Goal: Information Seeking & Learning: Find contact information

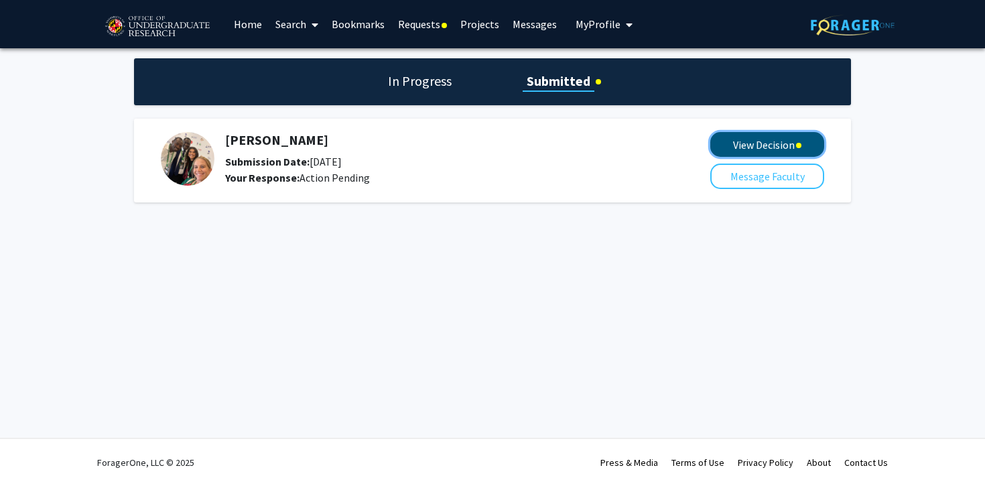
click at [758, 147] on button "View Decision" at bounding box center [767, 144] width 114 height 25
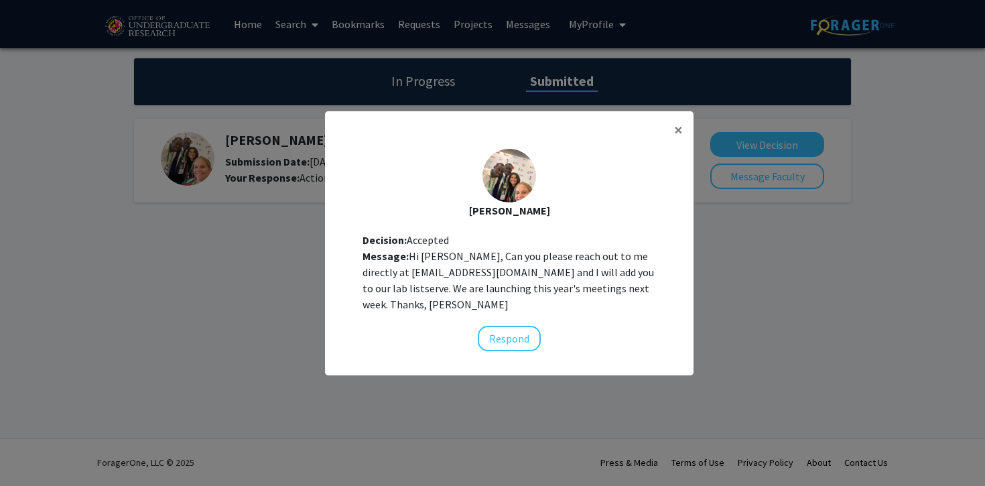
click at [818, 388] on modal-container "× [PERSON_NAME] Decision: Accepted Message: Hi [PERSON_NAME], Can you please re…" at bounding box center [492, 243] width 985 height 486
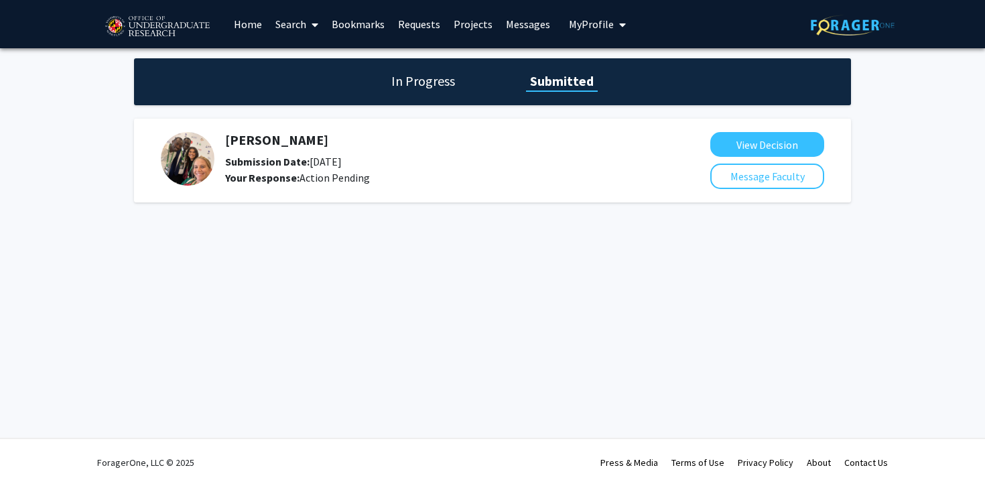
click at [267, 145] on h5 "[PERSON_NAME]" at bounding box center [432, 140] width 414 height 16
click at [242, 140] on h5 "[PERSON_NAME]" at bounding box center [432, 140] width 414 height 16
click at [243, 140] on h5 "[PERSON_NAME]" at bounding box center [432, 140] width 414 height 16
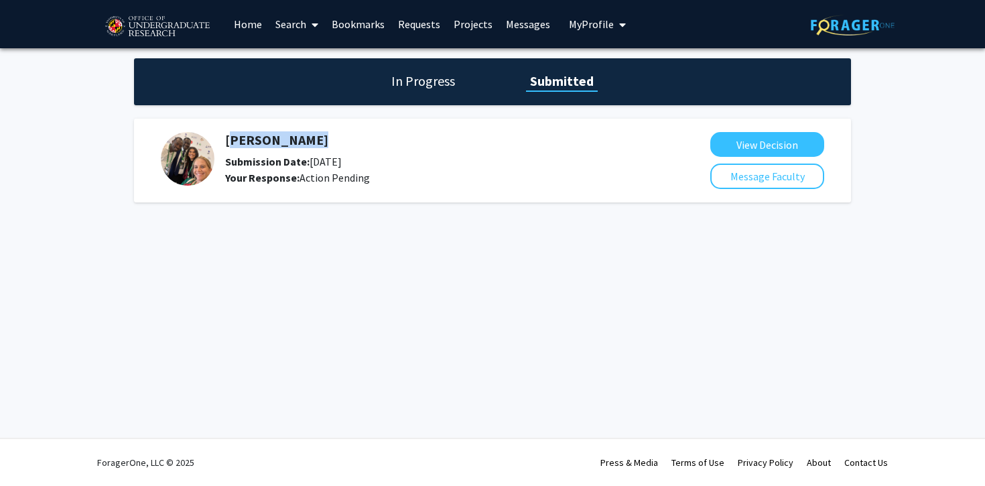
click at [243, 140] on h5 "[PERSON_NAME]" at bounding box center [432, 140] width 414 height 16
copy h5 "[PERSON_NAME]"
click at [279, 140] on h5 "[PERSON_NAME]" at bounding box center [432, 140] width 414 height 16
click at [189, 159] on img at bounding box center [188, 159] width 54 height 54
click at [270, 134] on h5 "[PERSON_NAME]" at bounding box center [432, 140] width 414 height 16
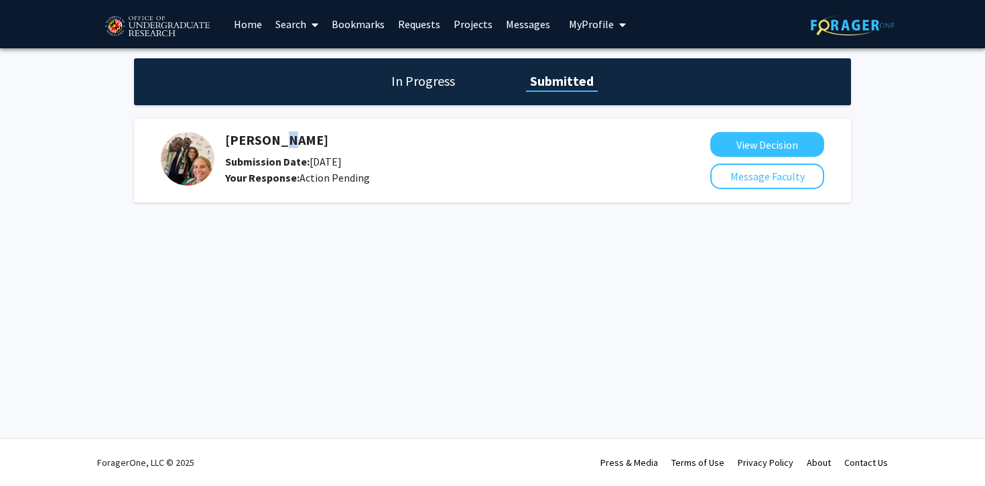
click at [270, 134] on h5 "[PERSON_NAME]" at bounding box center [432, 140] width 414 height 16
click at [734, 147] on button "View Decision" at bounding box center [767, 144] width 114 height 25
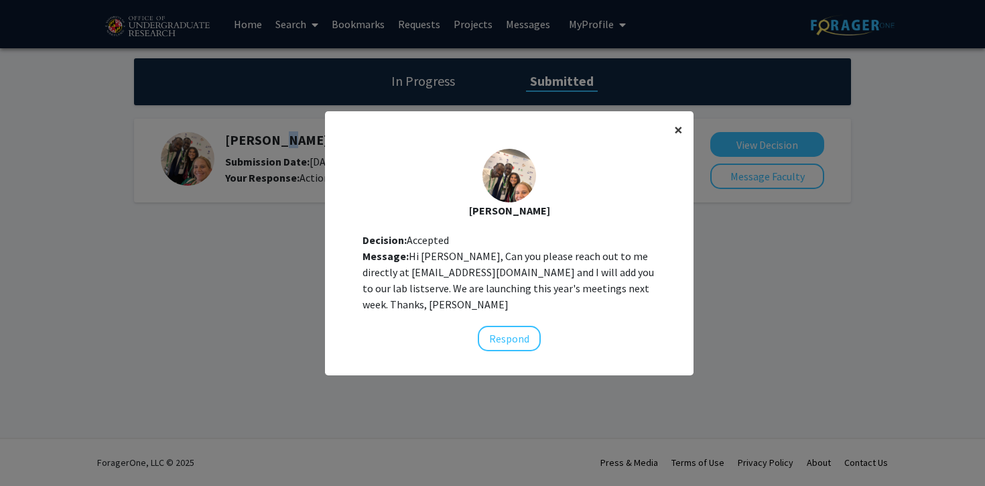
click at [675, 129] on span "×" at bounding box center [678, 129] width 9 height 21
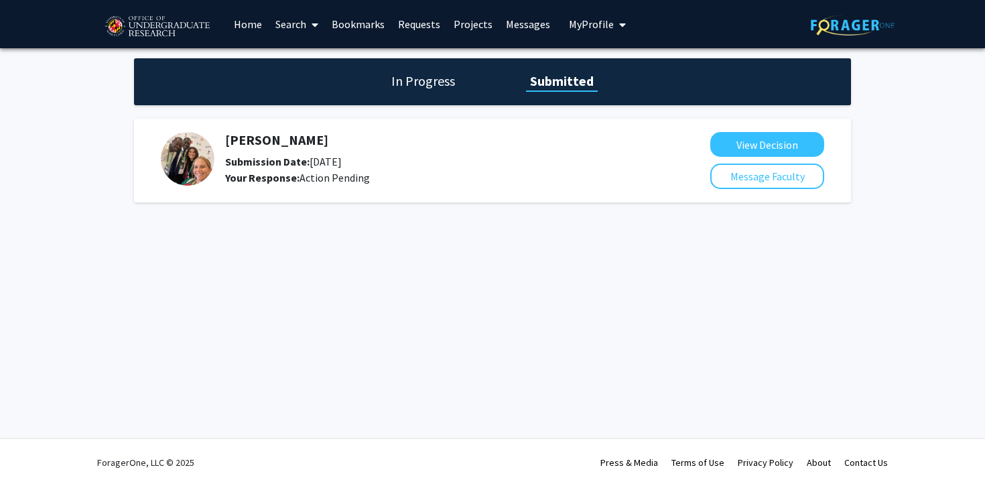
click at [251, 142] on h5 "[PERSON_NAME]" at bounding box center [432, 140] width 414 height 16
click at [249, 25] on link "Home" at bounding box center [248, 24] width 42 height 47
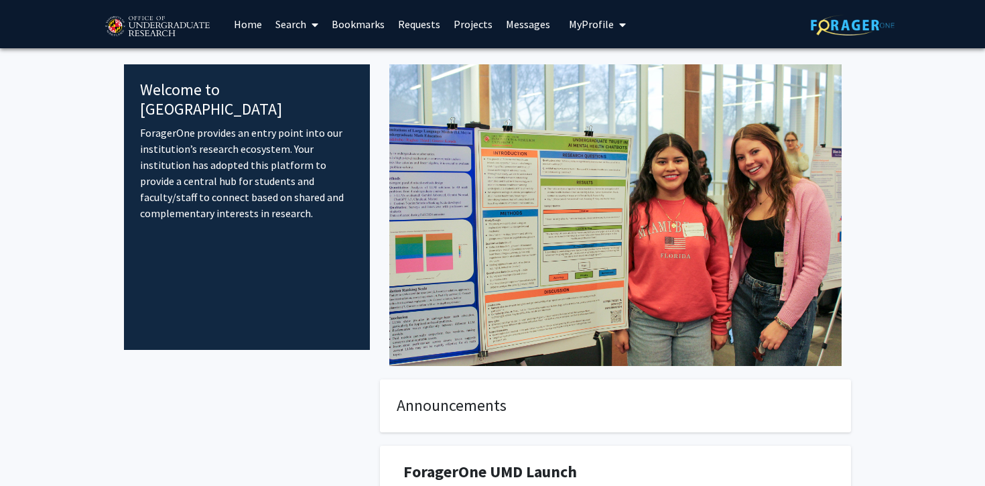
click at [314, 23] on icon at bounding box center [315, 24] width 7 height 11
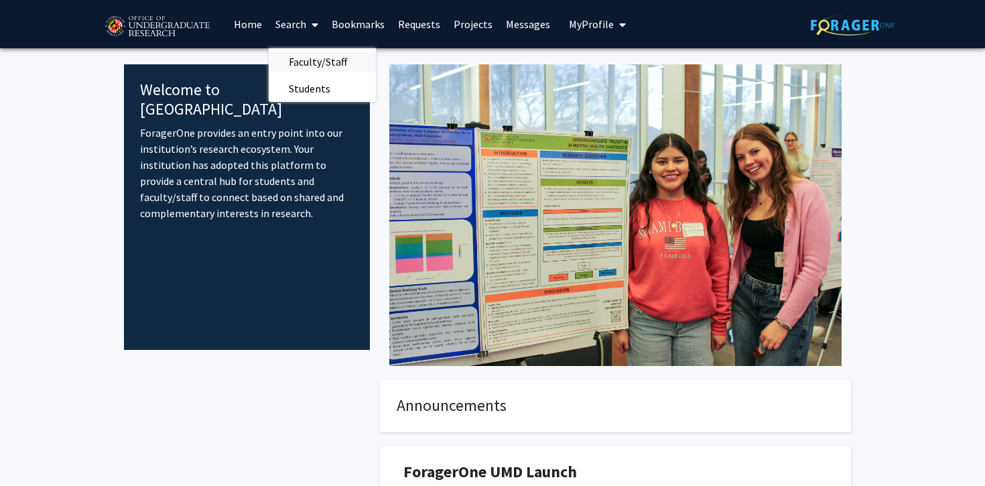
click at [314, 62] on span "Faculty/Staff" at bounding box center [318, 61] width 98 height 27
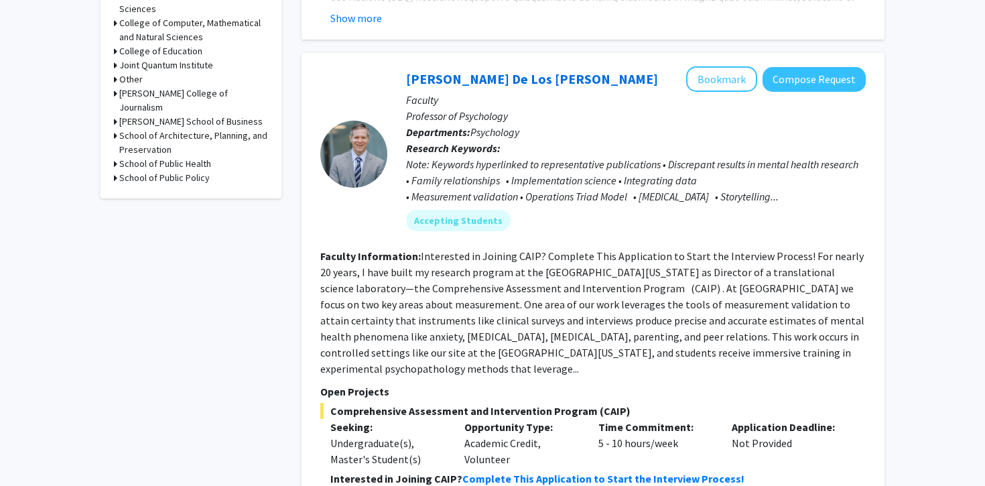
scroll to position [705, 0]
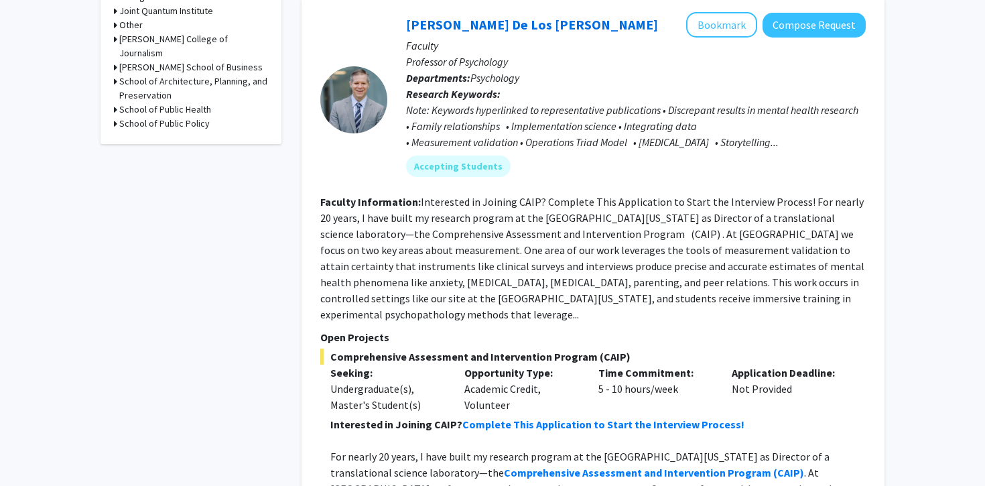
click at [176, 103] on h3 "School of Public Health" at bounding box center [165, 110] width 92 height 14
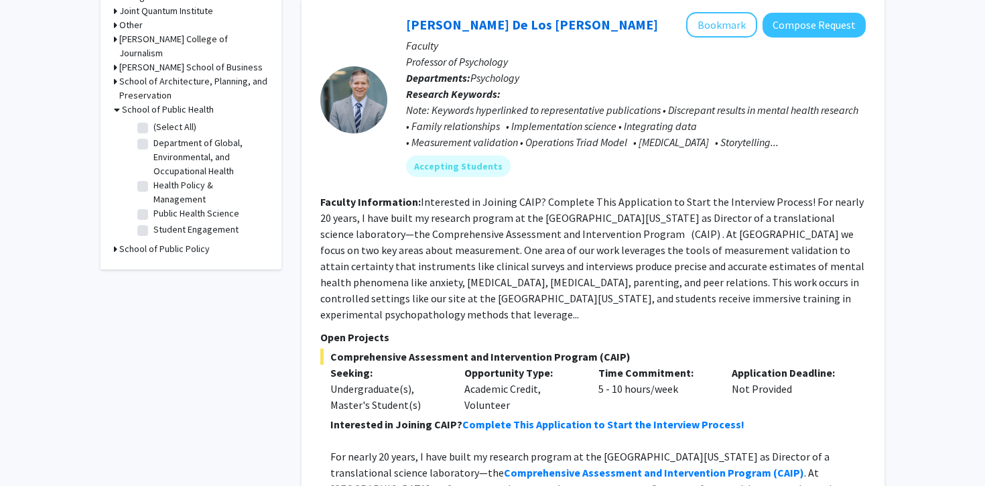
click at [159, 120] on label "(Select All)" at bounding box center [174, 127] width 43 height 14
click at [159, 120] on input "(Select All)" at bounding box center [157, 124] width 9 height 9
checkbox input "true"
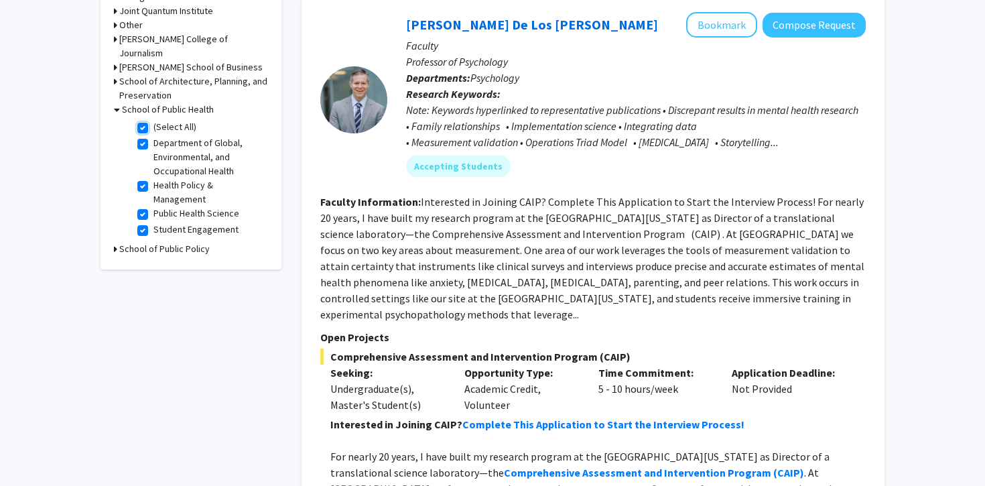
checkbox input "true"
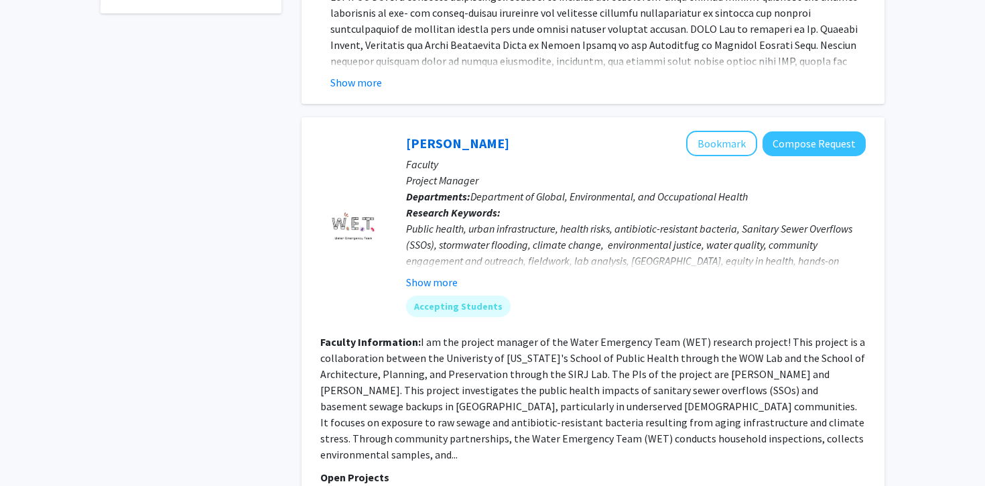
scroll to position [605, 0]
